Goal: Task Accomplishment & Management: Complete application form

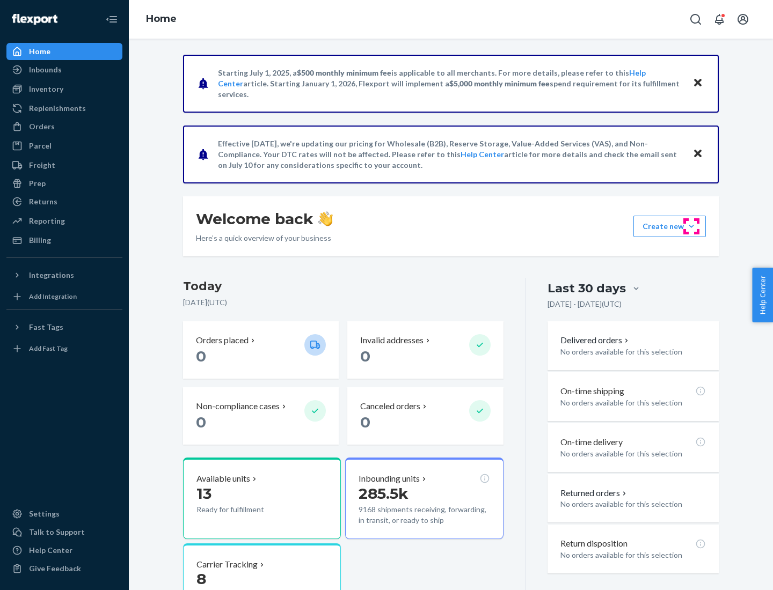
click at [691, 227] on button "Create new Create new inbound Create new order Create new product" at bounding box center [669, 226] width 72 height 21
click at [64, 70] on div "Inbounds" at bounding box center [65, 69] width 114 height 15
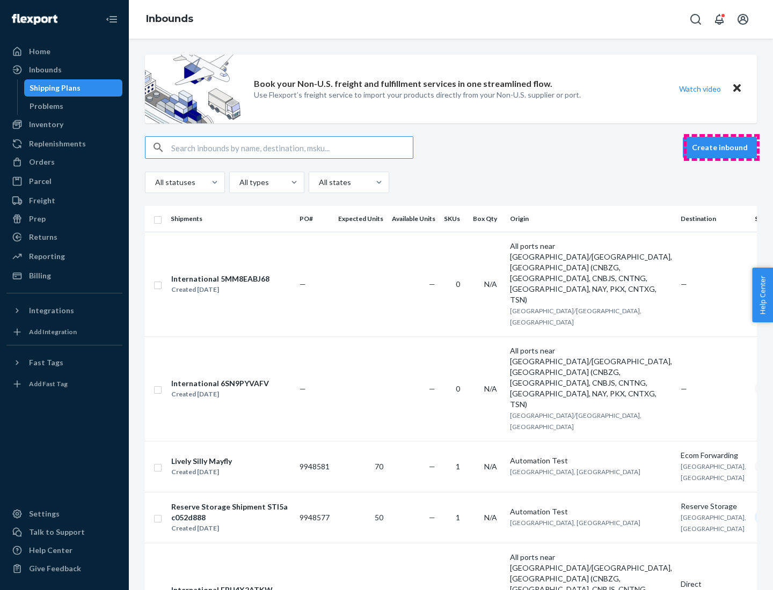
click at [721, 148] on button "Create inbound" at bounding box center [720, 147] width 74 height 21
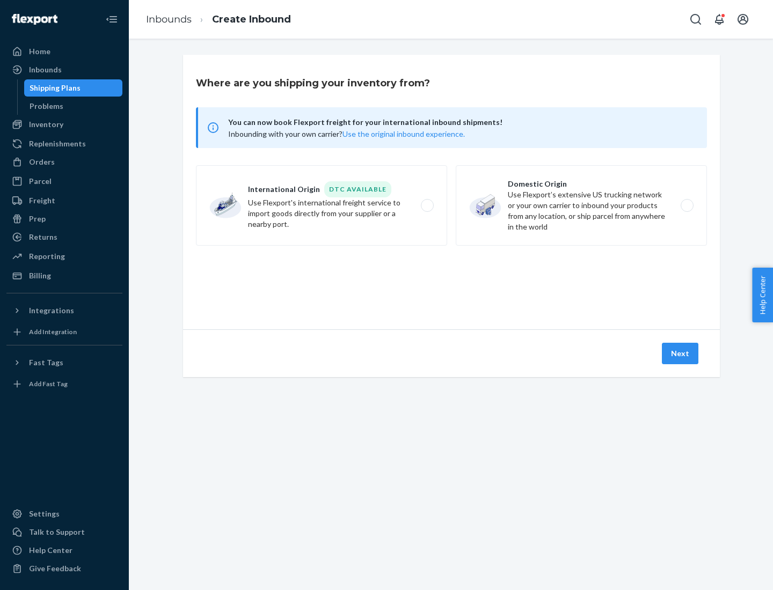
click at [581, 206] on label "Domestic Origin Use Flexport’s extensive US trucking network or your own carrie…" at bounding box center [581, 205] width 251 height 81
click at [687, 206] on input "Domestic Origin Use Flexport’s extensive US trucking network or your own carrie…" at bounding box center [690, 205] width 7 height 7
radio input "true"
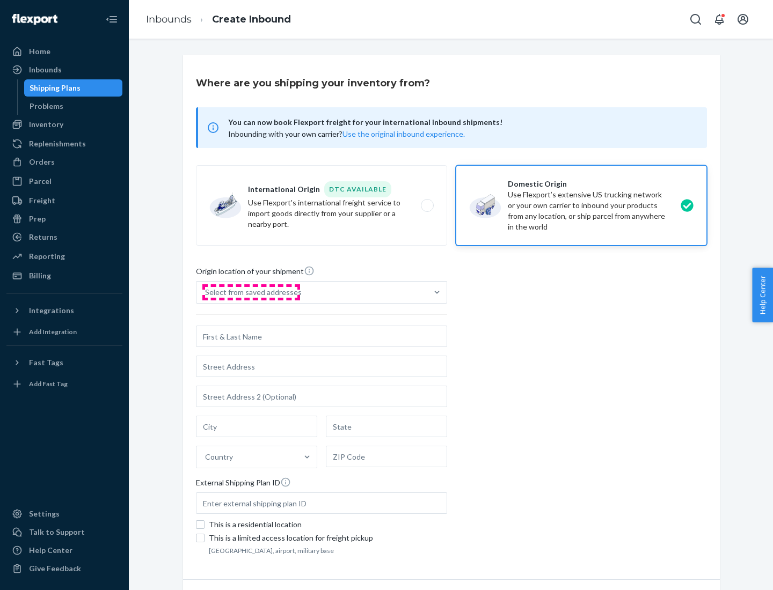
click at [251, 293] on div "Select from saved addresses" at bounding box center [253, 292] width 97 height 11
click at [206, 293] on input "Select from saved addresses" at bounding box center [205, 292] width 1 height 11
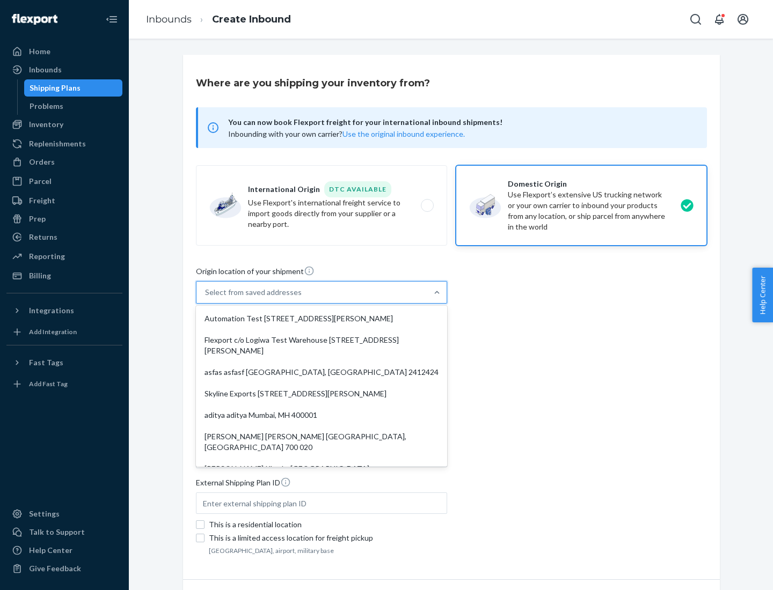
scroll to position [4, 0]
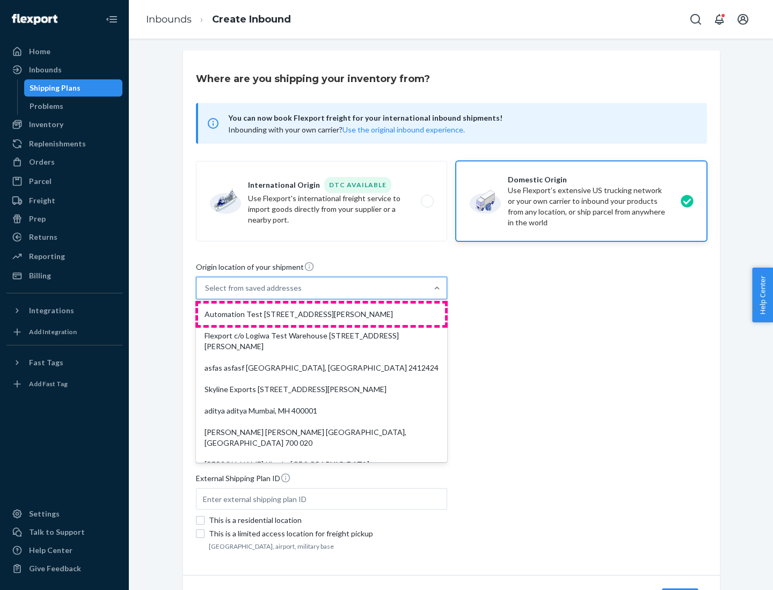
click at [322, 315] on div "Automation Test [STREET_ADDRESS][PERSON_NAME]" at bounding box center [321, 314] width 247 height 21
click at [206, 294] on input "option Automation Test [STREET_ADDRESS][PERSON_NAME]. 9 results available. Use …" at bounding box center [205, 288] width 1 height 11
type input "Automation Test"
type input "9th Floor"
type input "[GEOGRAPHIC_DATA]"
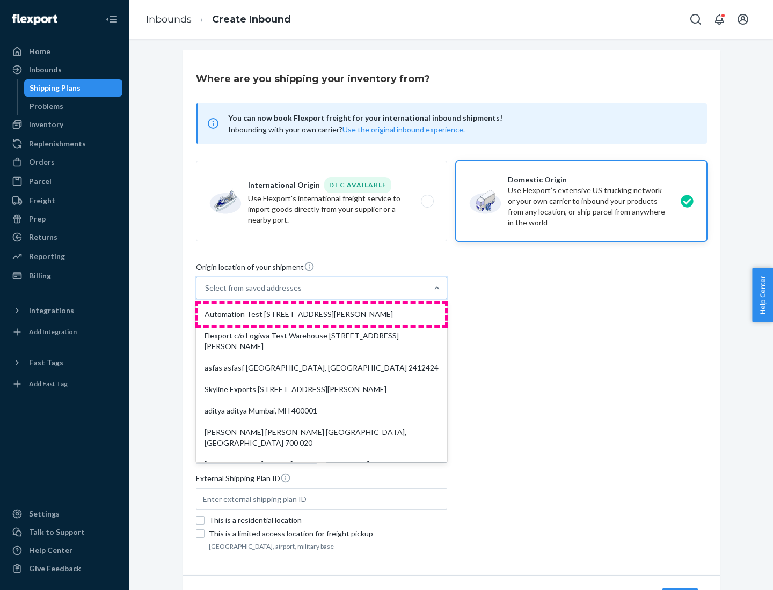
type input "CA"
type input "94104"
type input "[STREET_ADDRESS][PERSON_NAME]"
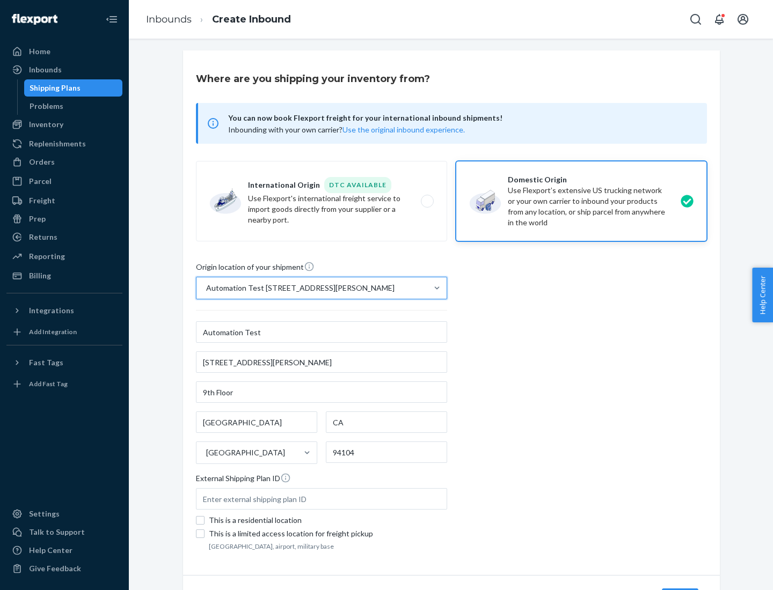
scroll to position [63, 0]
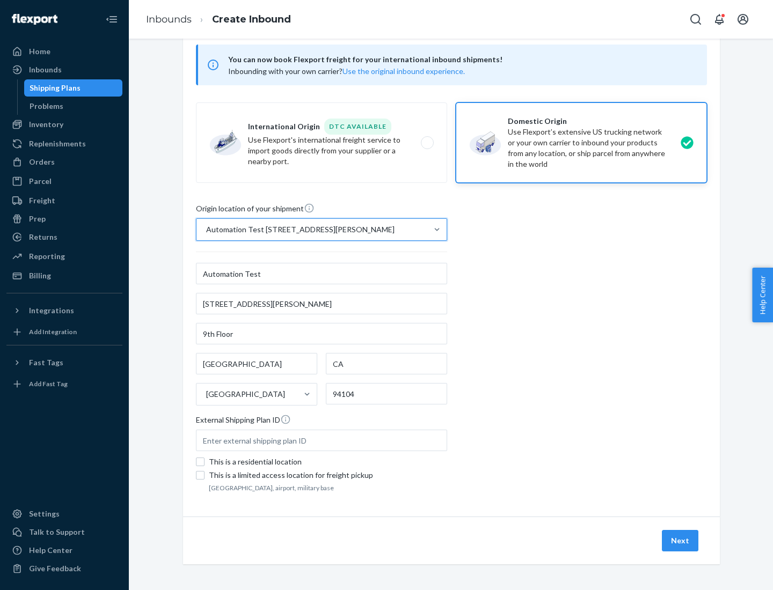
click at [681, 541] on button "Next" at bounding box center [680, 540] width 37 height 21
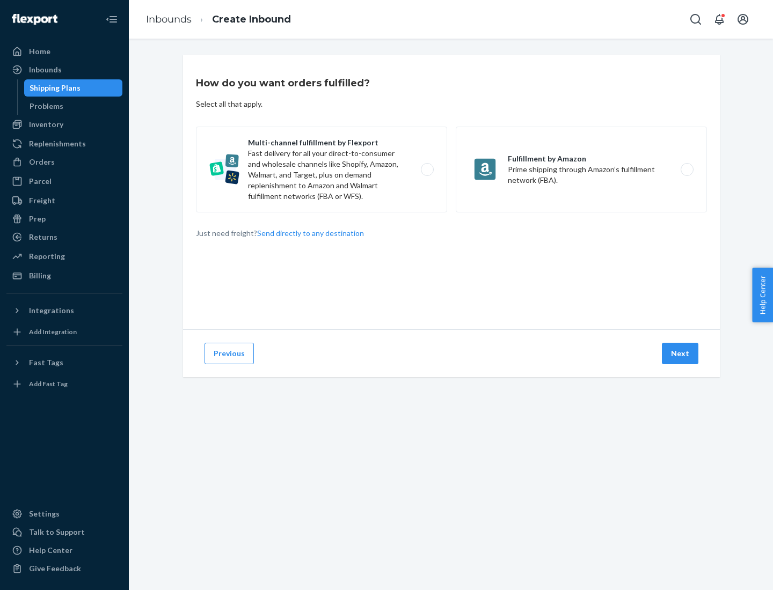
click at [322, 170] on label "Multi-channel fulfillment by Flexport Fast delivery for all your direct-to-cons…" at bounding box center [321, 170] width 251 height 86
click at [427, 170] on input "Multi-channel fulfillment by Flexport Fast delivery for all your direct-to-cons…" at bounding box center [430, 169] width 7 height 7
radio input "true"
click at [681, 354] on button "Next" at bounding box center [680, 353] width 37 height 21
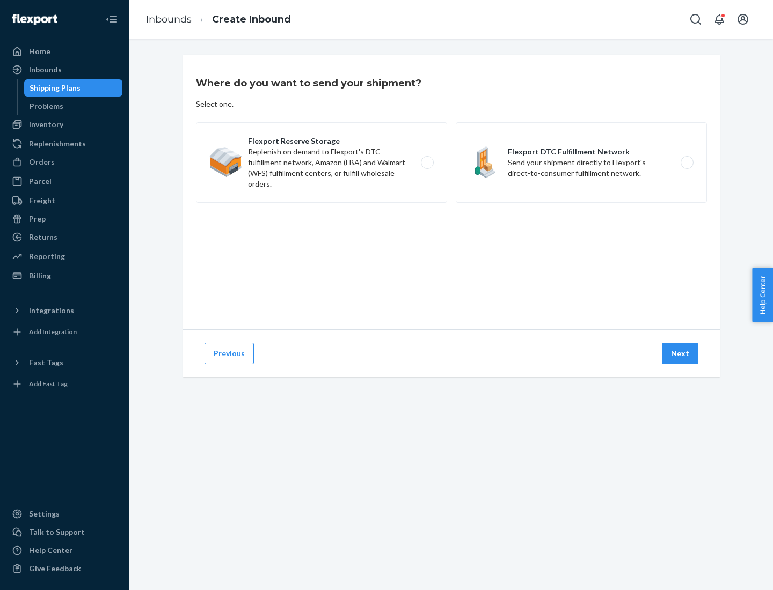
click at [581, 163] on label "Flexport DTC Fulfillment Network Send your shipment directly to Flexport's dire…" at bounding box center [581, 162] width 251 height 81
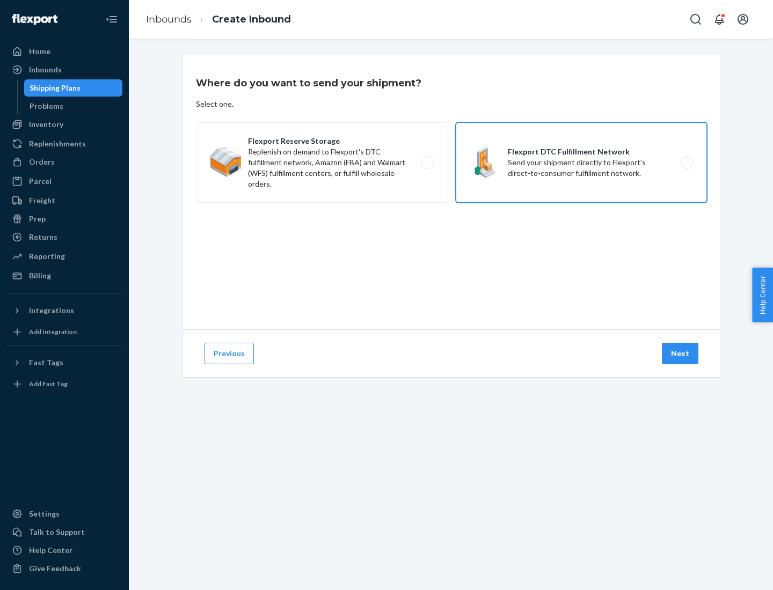
click at [687, 163] on input "Flexport DTC Fulfillment Network Send your shipment directly to Flexport's dire…" at bounding box center [690, 162] width 7 height 7
radio input "true"
click at [681, 354] on button "Next" at bounding box center [680, 353] width 37 height 21
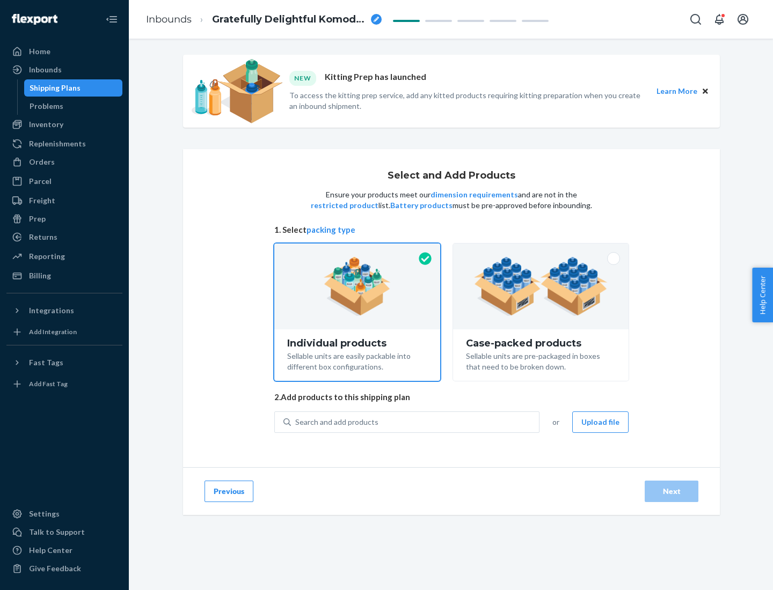
click at [541, 287] on img at bounding box center [541, 286] width 134 height 59
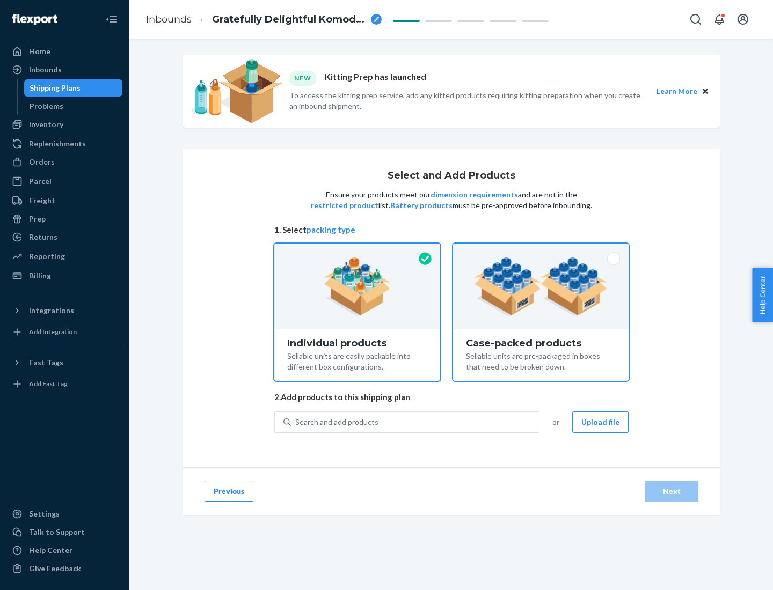
click at [541, 251] on input "Case-packed products Sellable units are pre-packaged in boxes that need to be b…" at bounding box center [540, 247] width 7 height 7
radio input "true"
radio input "false"
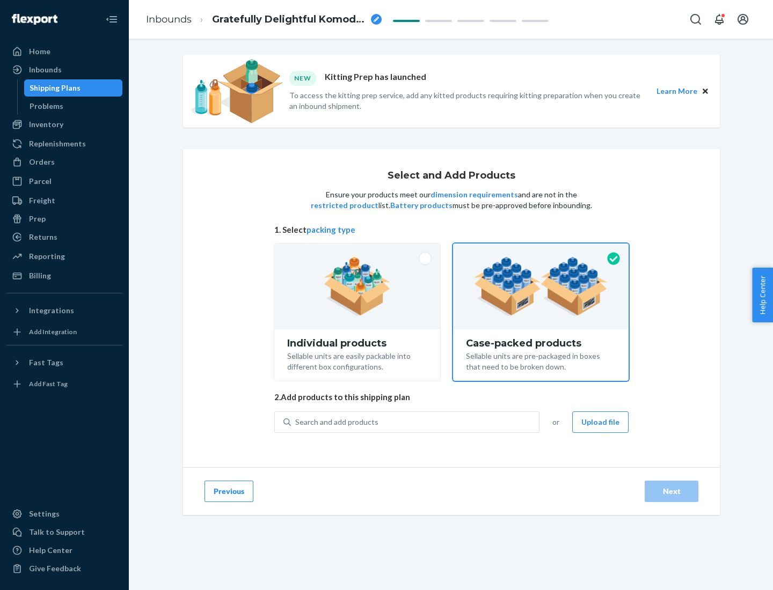
click at [415, 422] on div "Search and add products" at bounding box center [415, 422] width 248 height 19
click at [296, 422] on input "Search and add products" at bounding box center [295, 422] width 1 height 11
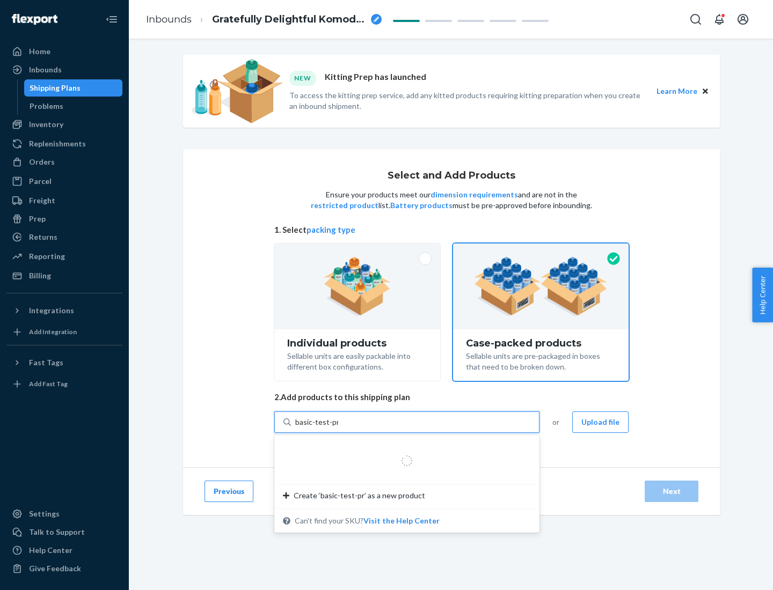
type input "basic-test-product-1"
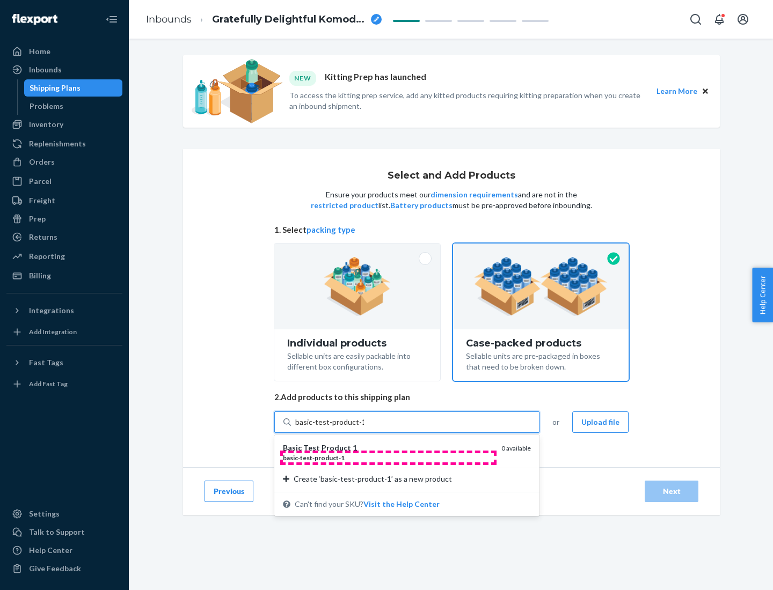
click at [388, 458] on div "basic - test - product - 1" at bounding box center [388, 458] width 210 height 9
click at [364, 428] on input "basic-test-product-1" at bounding box center [329, 422] width 69 height 11
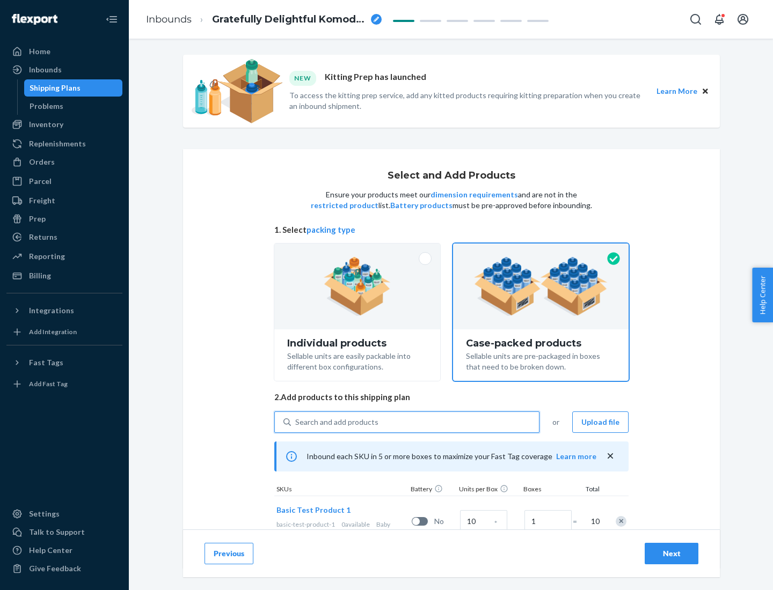
scroll to position [39, 0]
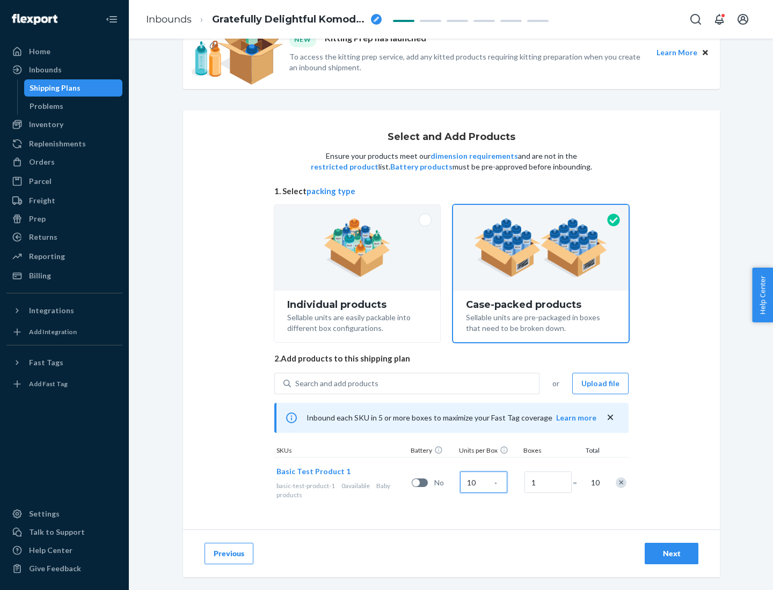
type input "10"
type input "7"
click at [672, 554] on div "Next" at bounding box center [671, 554] width 35 height 11
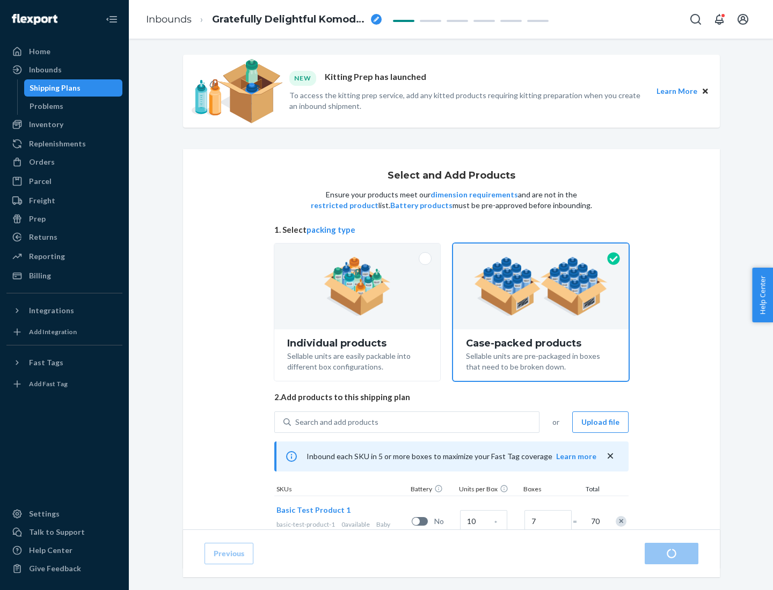
radio input "true"
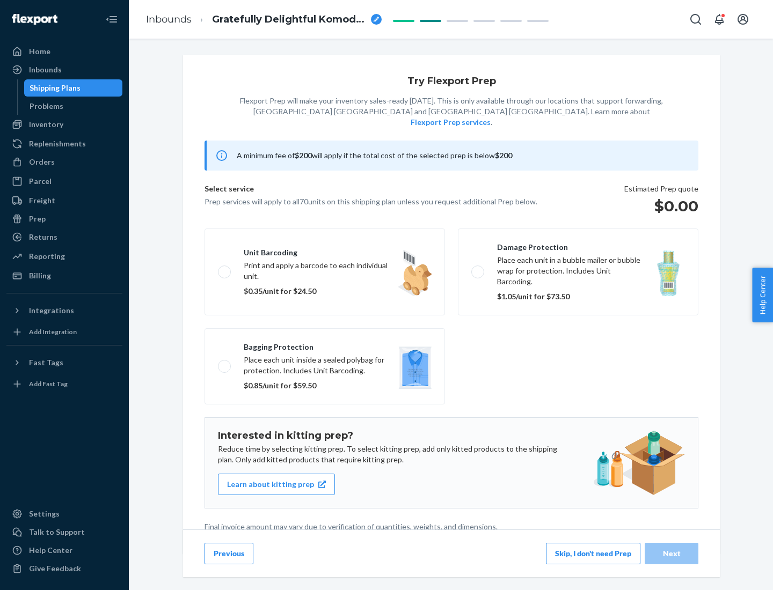
scroll to position [3, 0]
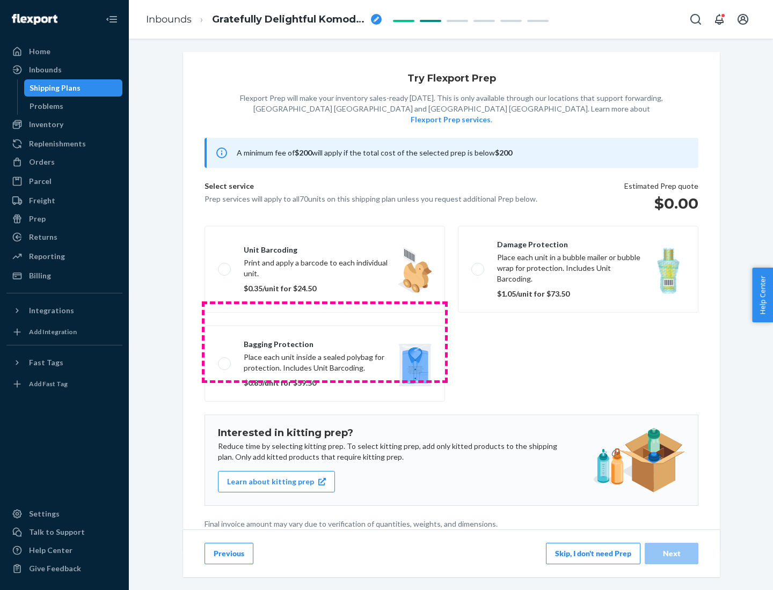
click at [325, 342] on label "Bagging protection Place each unit inside a sealed polybag for protection. Incl…" at bounding box center [325, 364] width 240 height 76
click at [225, 360] on input "Bagging protection Place each unit inside a sealed polybag for protection. Incl…" at bounding box center [221, 363] width 7 height 7
checkbox input "true"
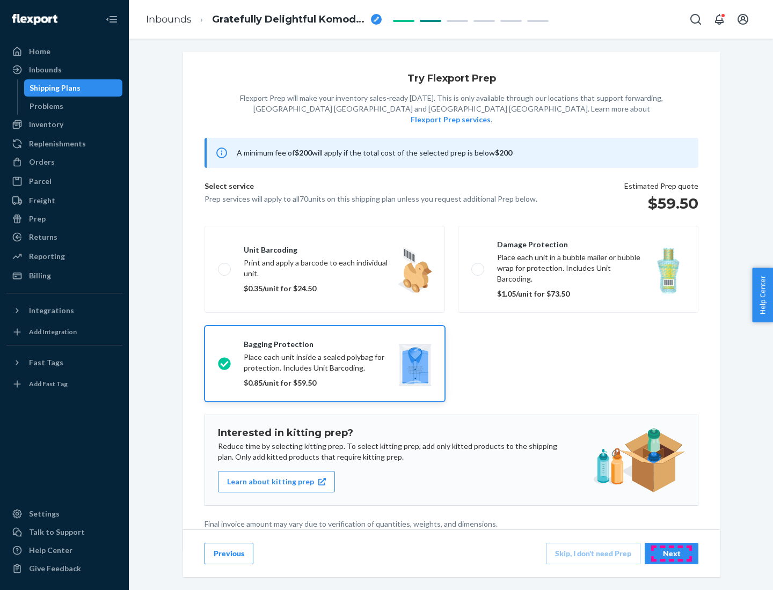
click at [672, 553] on div "Next" at bounding box center [671, 554] width 35 height 11
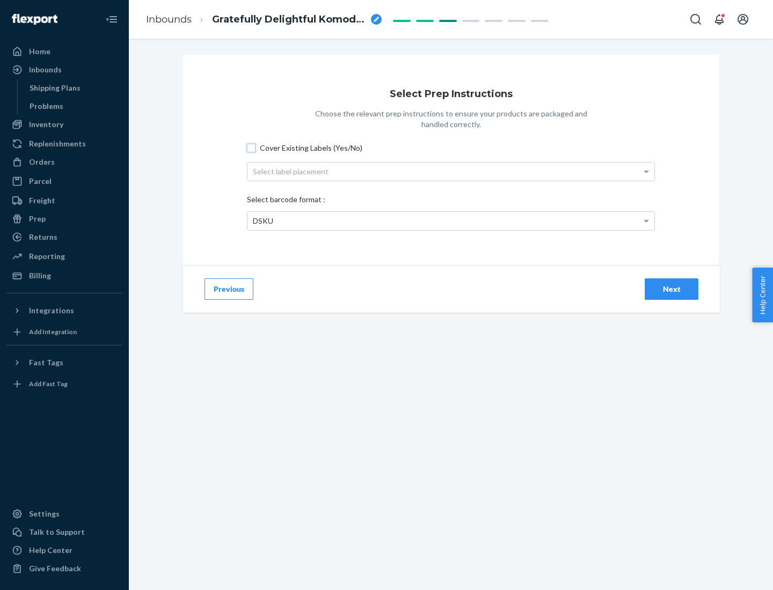
click at [251, 148] on input "Cover Existing Labels (Yes/No)" at bounding box center [251, 148] width 9 height 9
checkbox input "true"
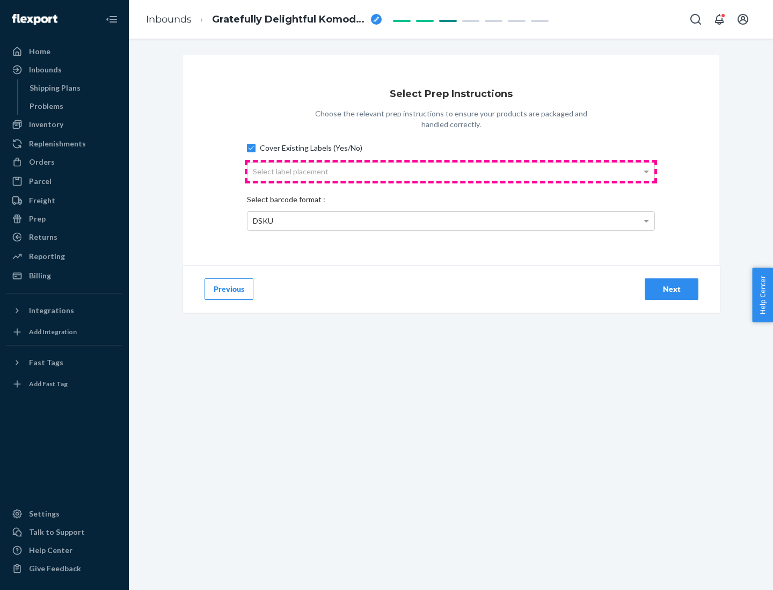
click at [451, 171] on div "Select label placement" at bounding box center [450, 172] width 407 height 18
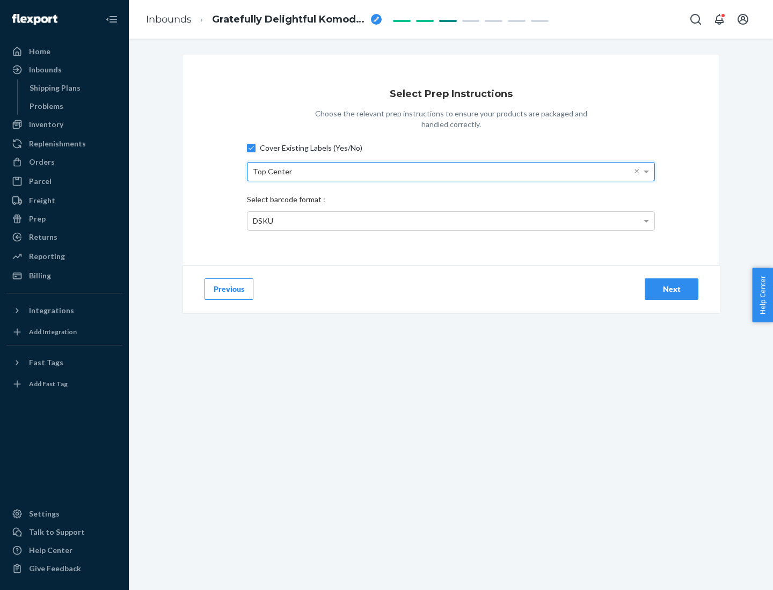
click at [451, 221] on div "DSKU" at bounding box center [450, 221] width 407 height 18
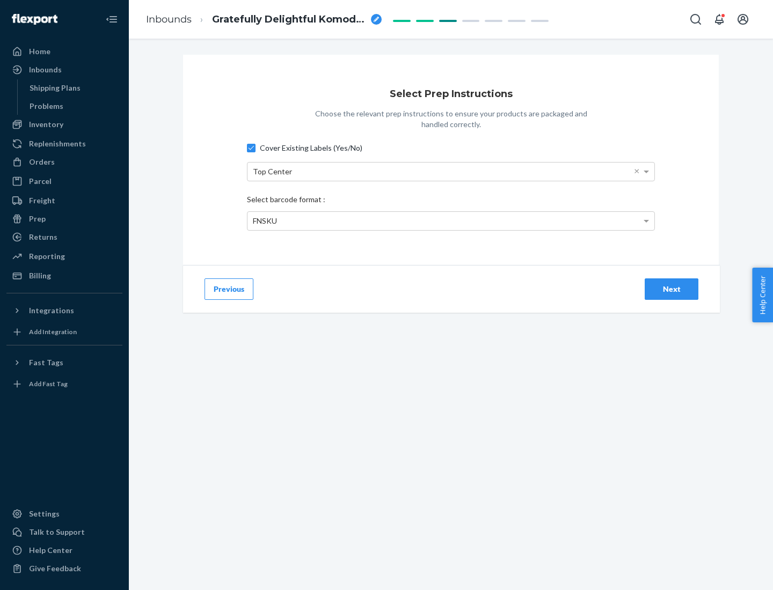
click at [672, 289] on div "Next" at bounding box center [671, 289] width 35 height 11
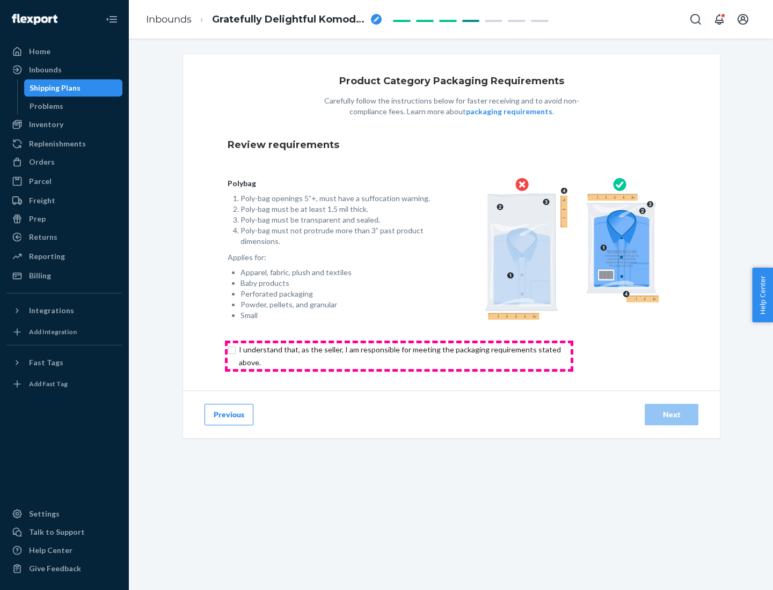
click at [399, 356] on input "checkbox" at bounding box center [406, 357] width 357 height 26
checkbox input "true"
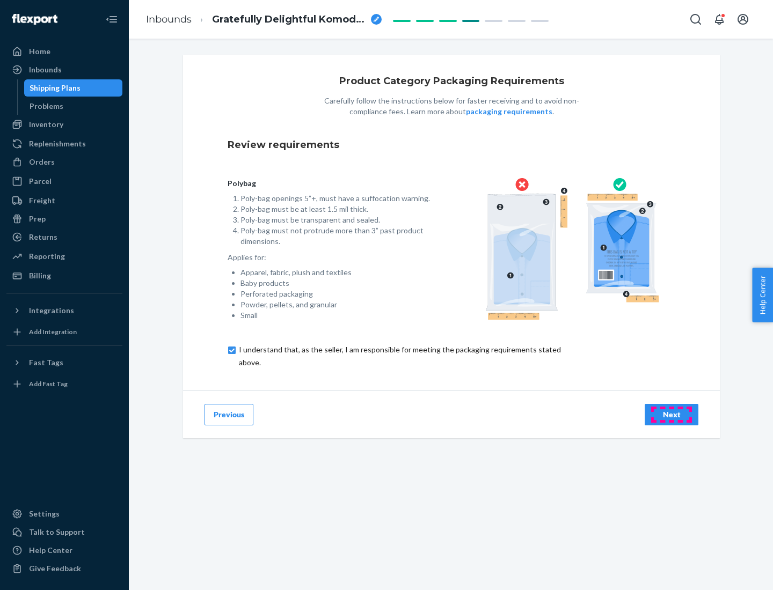
click at [672, 414] on div "Next" at bounding box center [671, 415] width 35 height 11
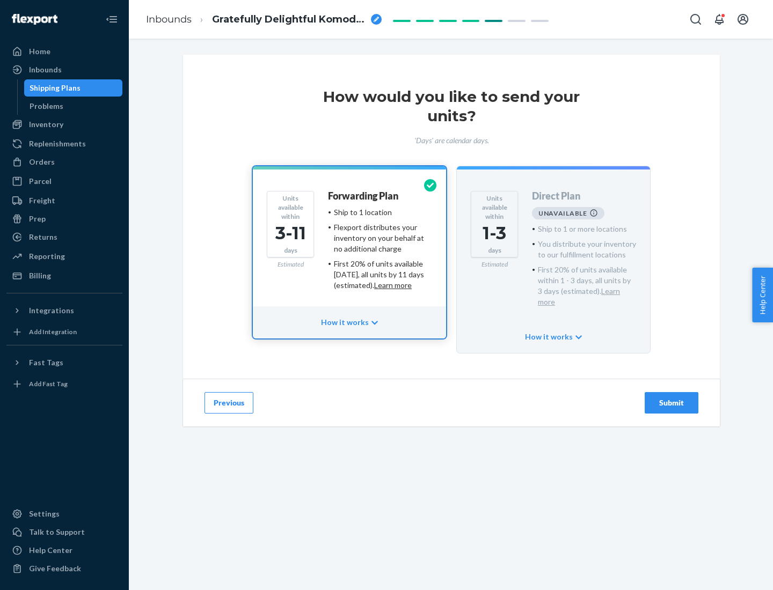
click at [364, 196] on h4 "Forwarding Plan" at bounding box center [363, 196] width 70 height 11
click at [672, 398] on div "Submit" at bounding box center [671, 403] width 35 height 11
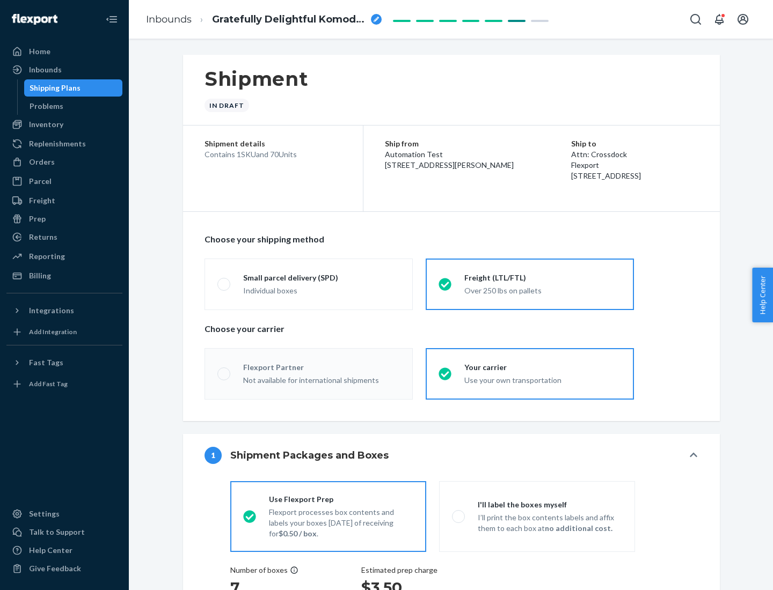
radio input "true"
radio input "false"
radio input "true"
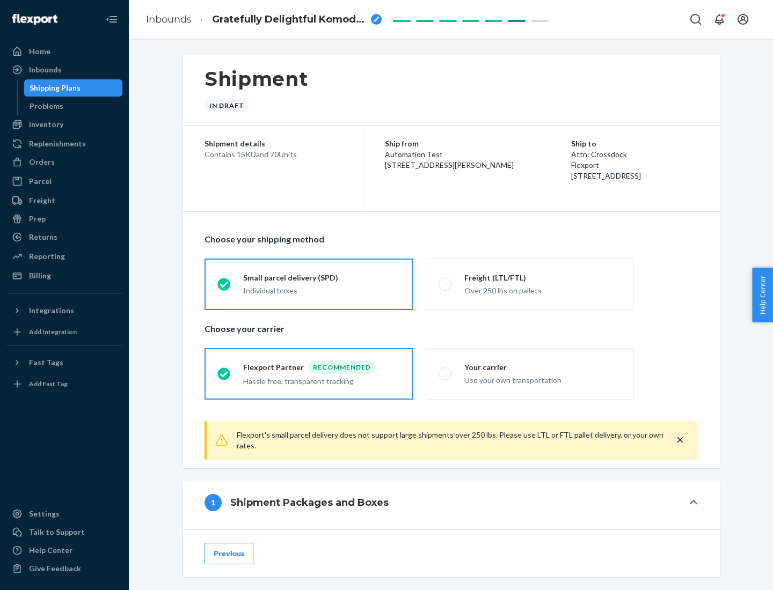
click at [322, 289] on div "Individual boxes" at bounding box center [321, 291] width 157 height 11
click at [224, 288] on input "Small parcel delivery (SPD) Individual boxes" at bounding box center [220, 284] width 7 height 7
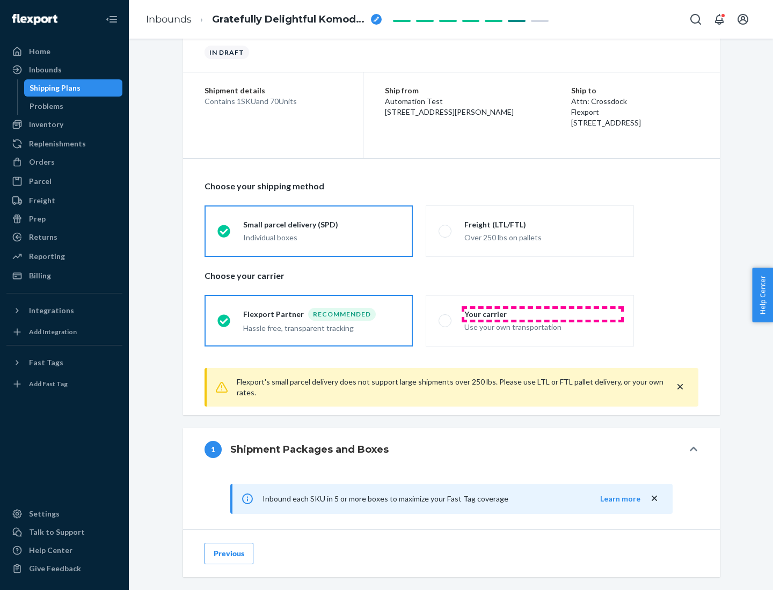
click at [543, 314] on div "Your carrier" at bounding box center [542, 314] width 157 height 11
click at [446, 317] on input "Your carrier Use your own transportation" at bounding box center [442, 320] width 7 height 7
radio input "true"
radio input "false"
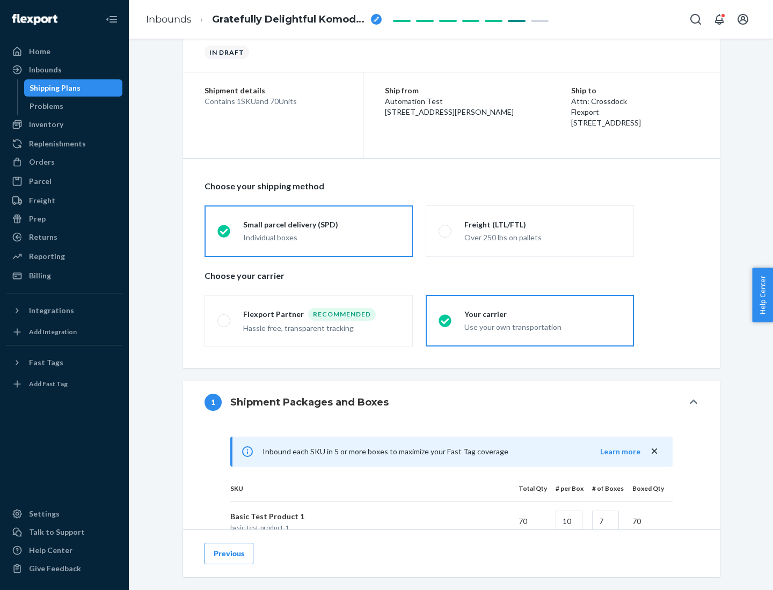
scroll to position [260, 0]
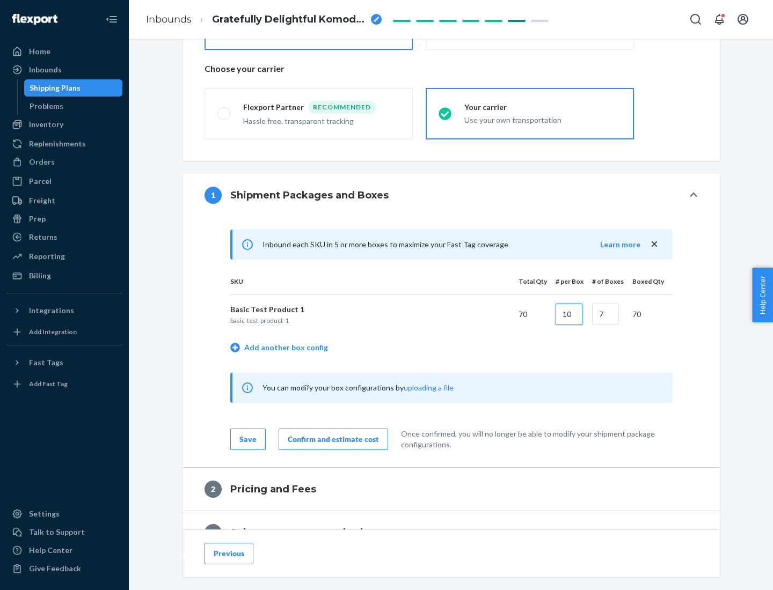
type input "10"
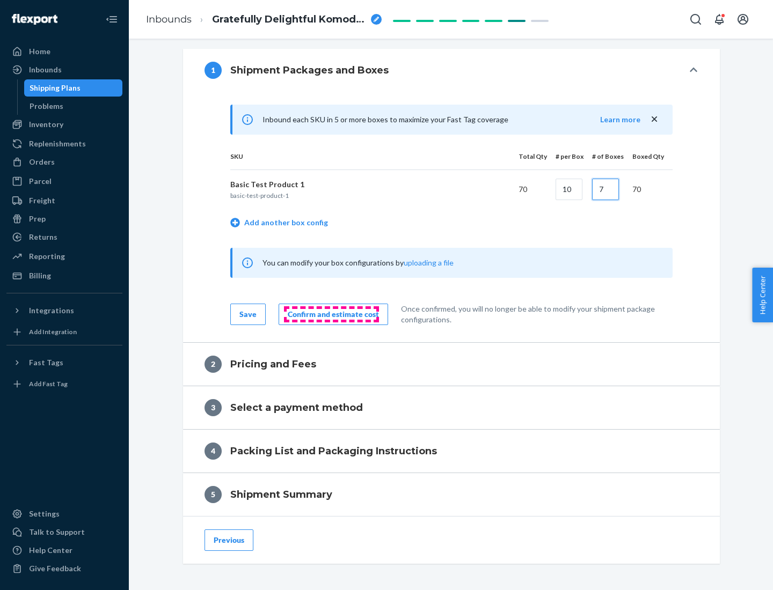
type input "7"
click at [331, 314] on div "Confirm and estimate cost" at bounding box center [333, 314] width 91 height 11
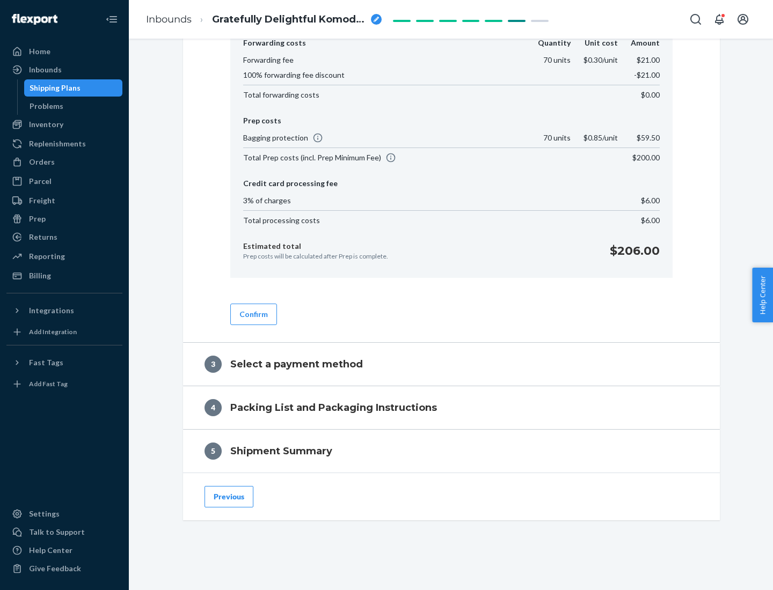
click at [253, 314] on button "Confirm" at bounding box center [253, 314] width 47 height 21
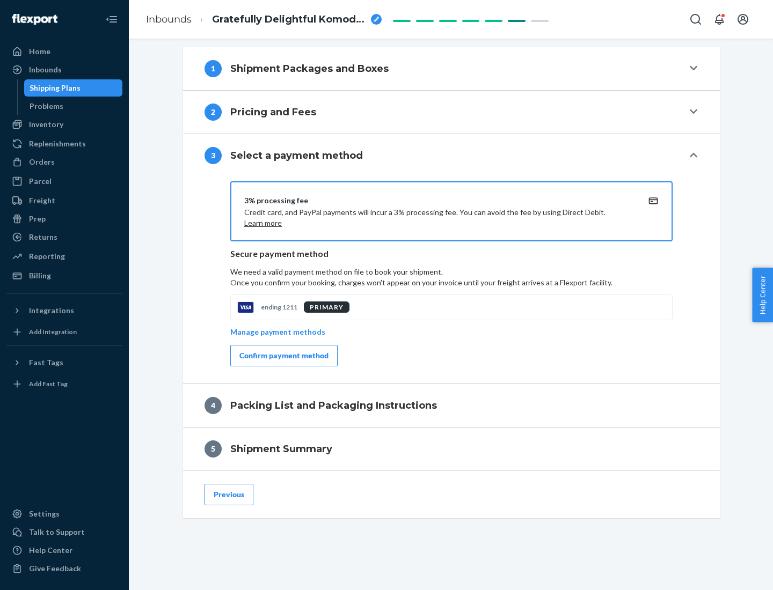
scroll to position [387, 0]
click at [283, 356] on div "Confirm payment method" at bounding box center [283, 356] width 89 height 11
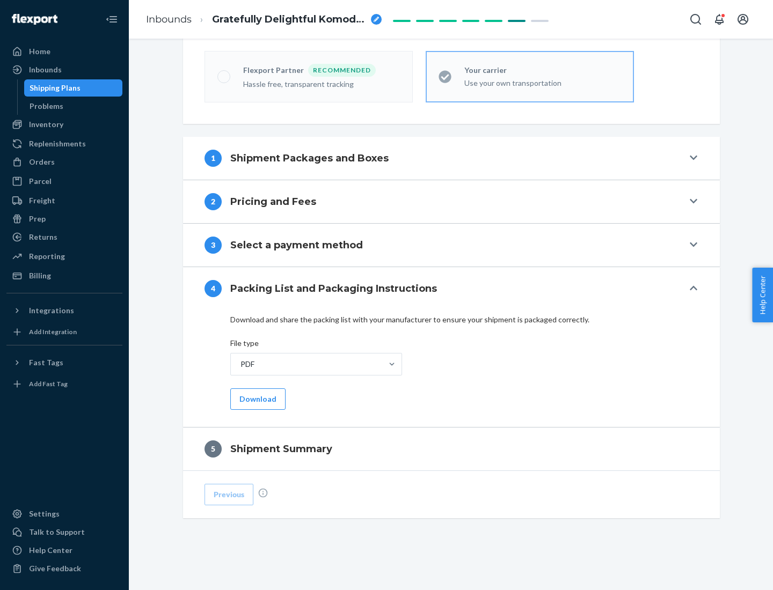
scroll to position [297, 0]
click at [257, 399] on button "Download" at bounding box center [257, 399] width 55 height 21
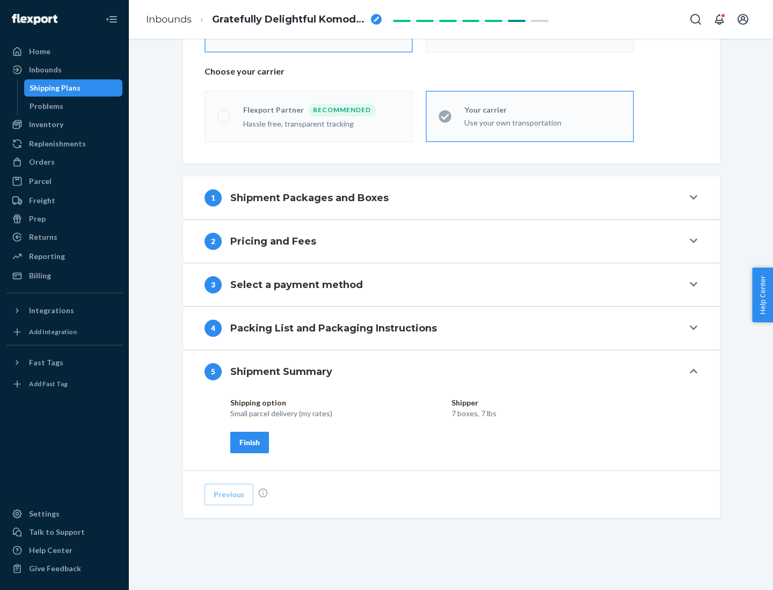
scroll to position [258, 0]
